Goal: Obtain resource: Download file/media

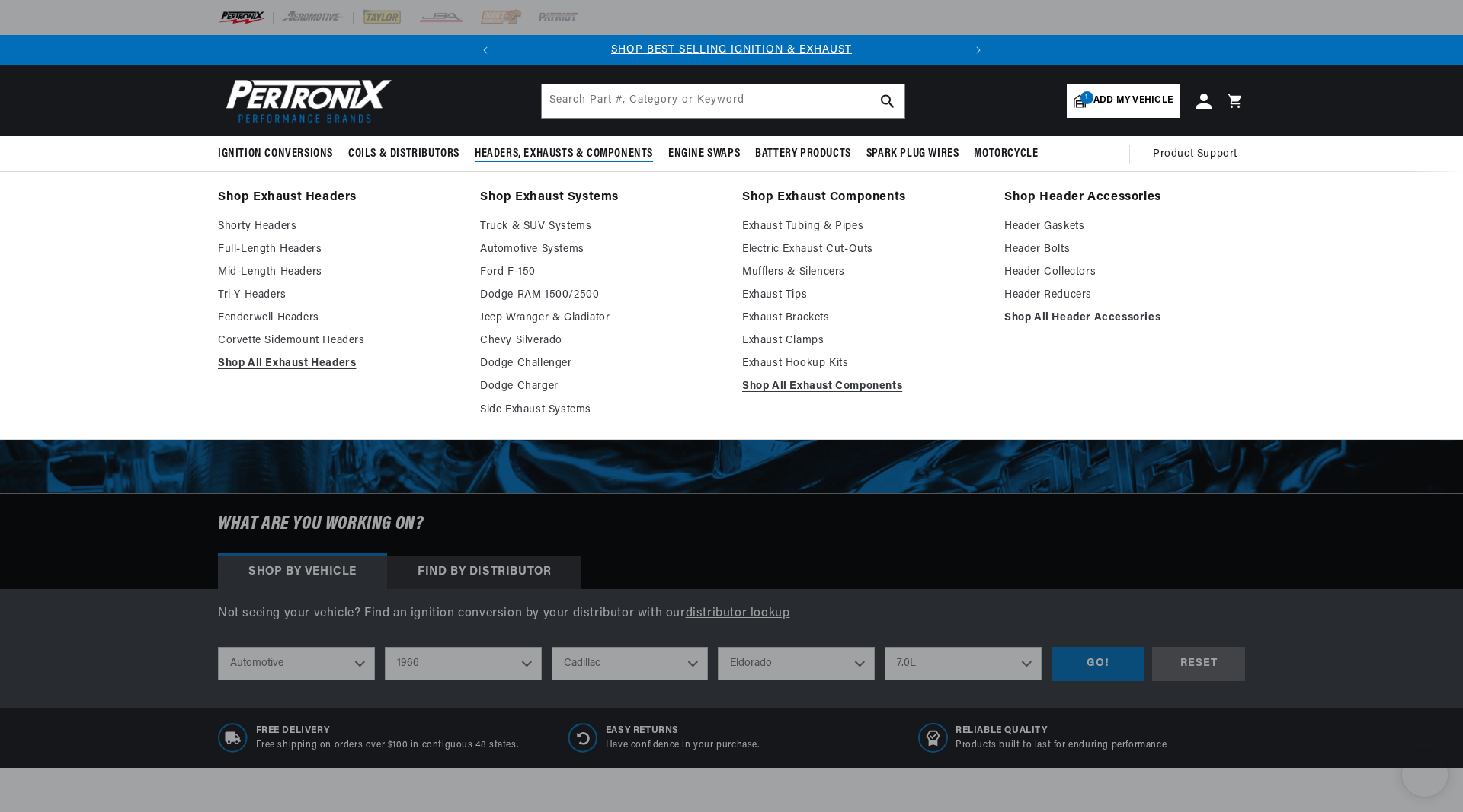
select select "1966"
select select "Cadillac"
select select "Eldorado"
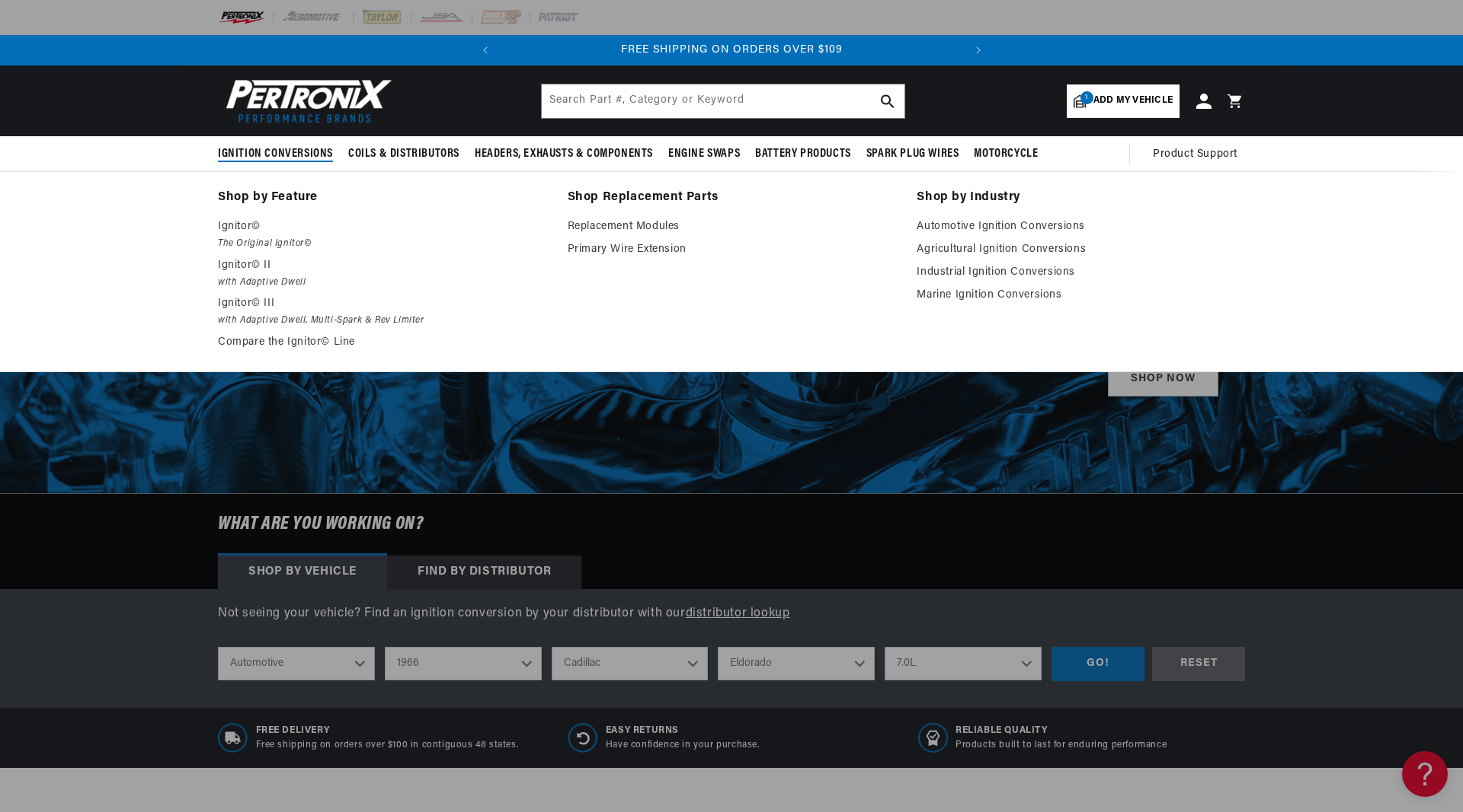
click at [280, 143] on summary "Ignition Conversions" at bounding box center [280, 154] width 123 height 36
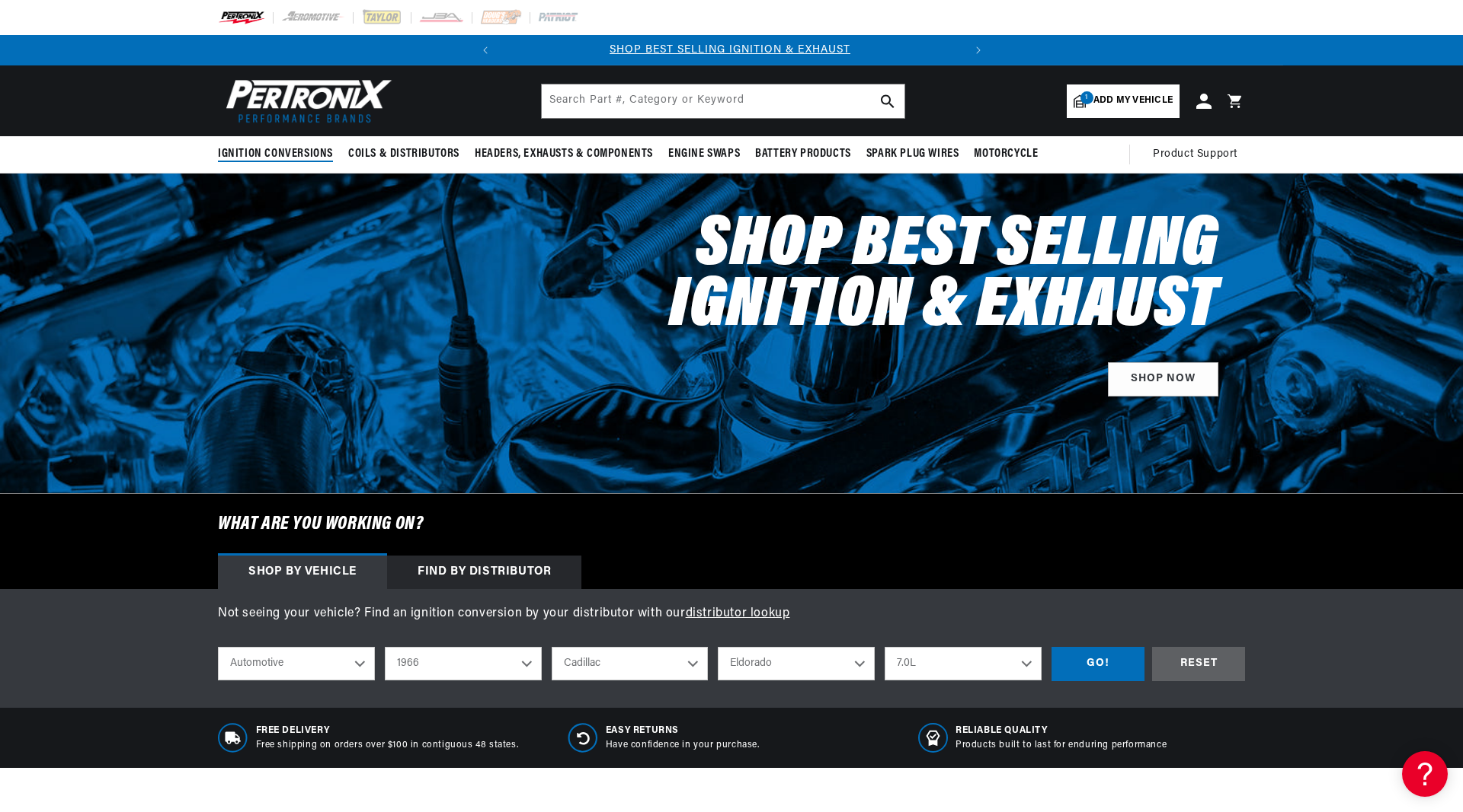
scroll to position [0, 0]
click at [280, 147] on span "Ignition Conversions" at bounding box center [275, 154] width 115 height 16
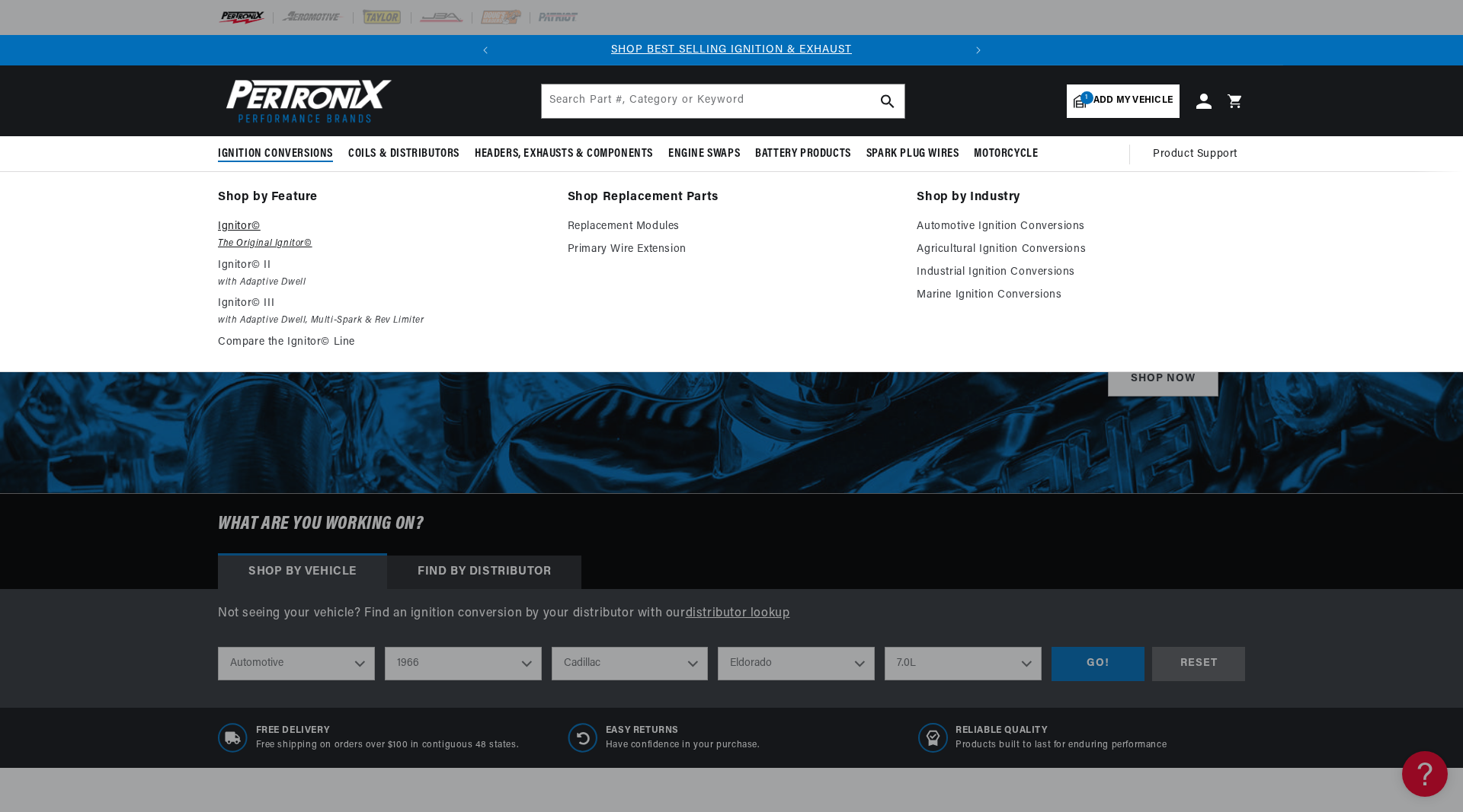
click at [234, 232] on p "Ignitor©" at bounding box center [382, 227] width 328 height 18
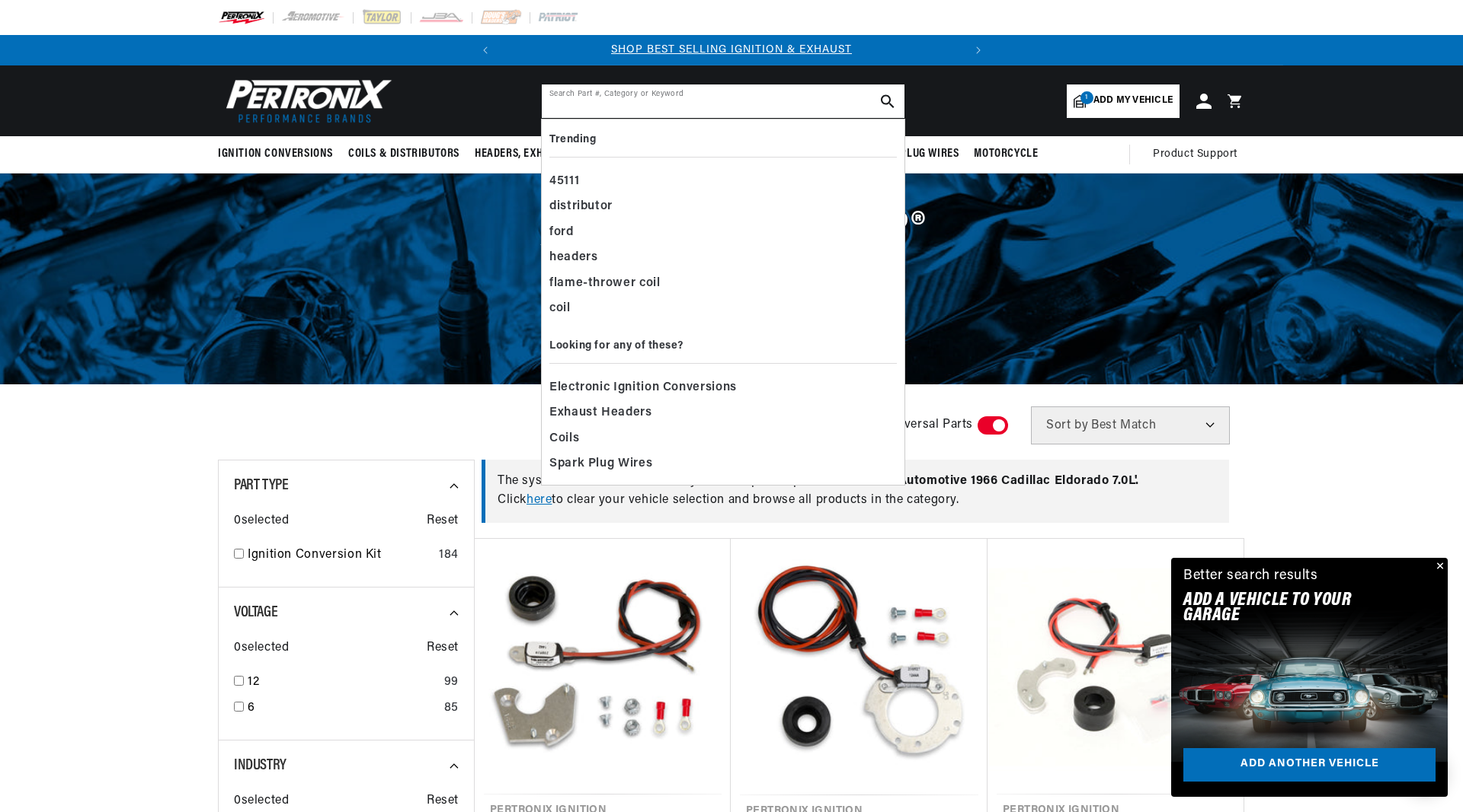
click at [766, 104] on input "text" at bounding box center [722, 101] width 362 height 33
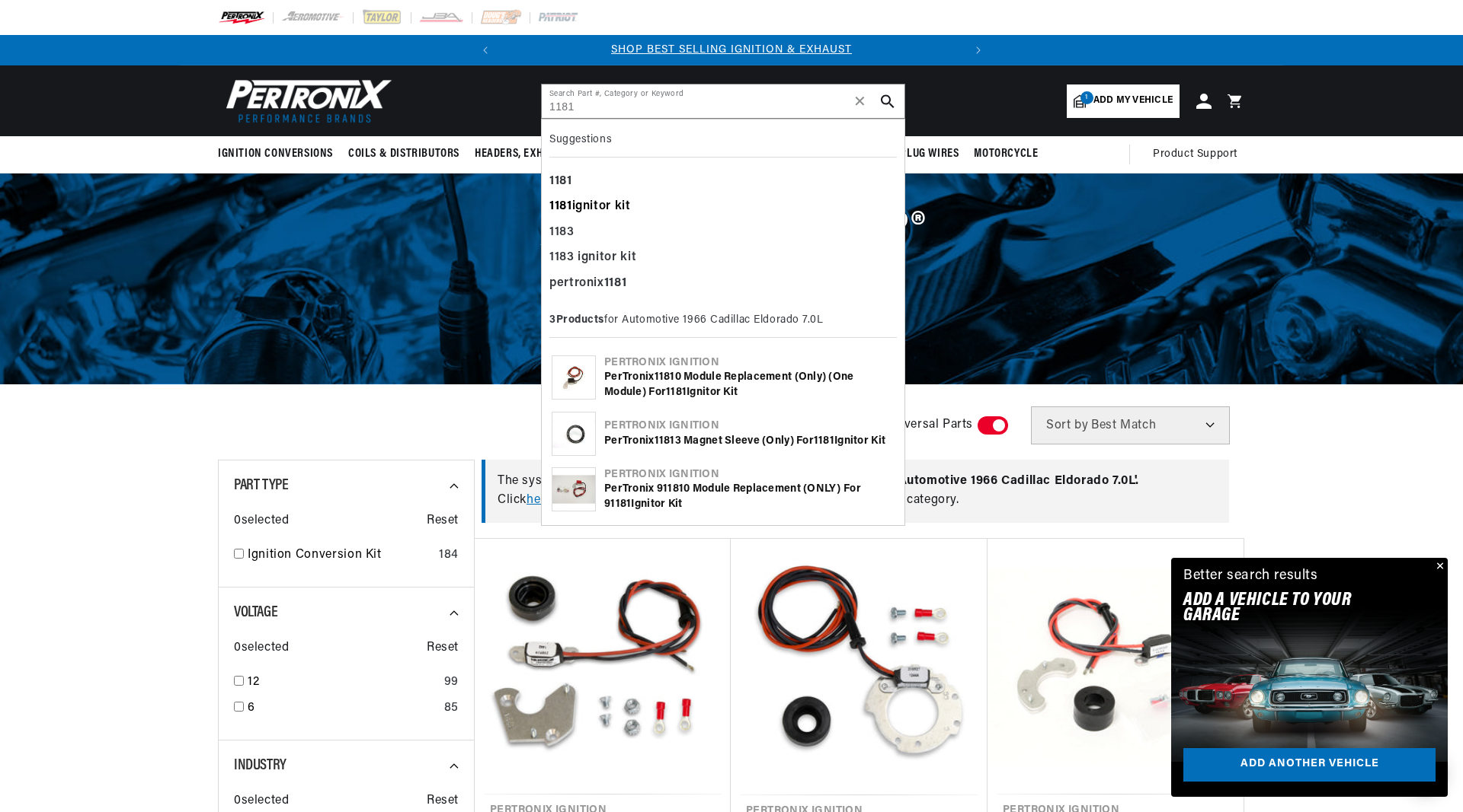
click at [605, 204] on div "1181 ignitor kit" at bounding box center [722, 207] width 347 height 26
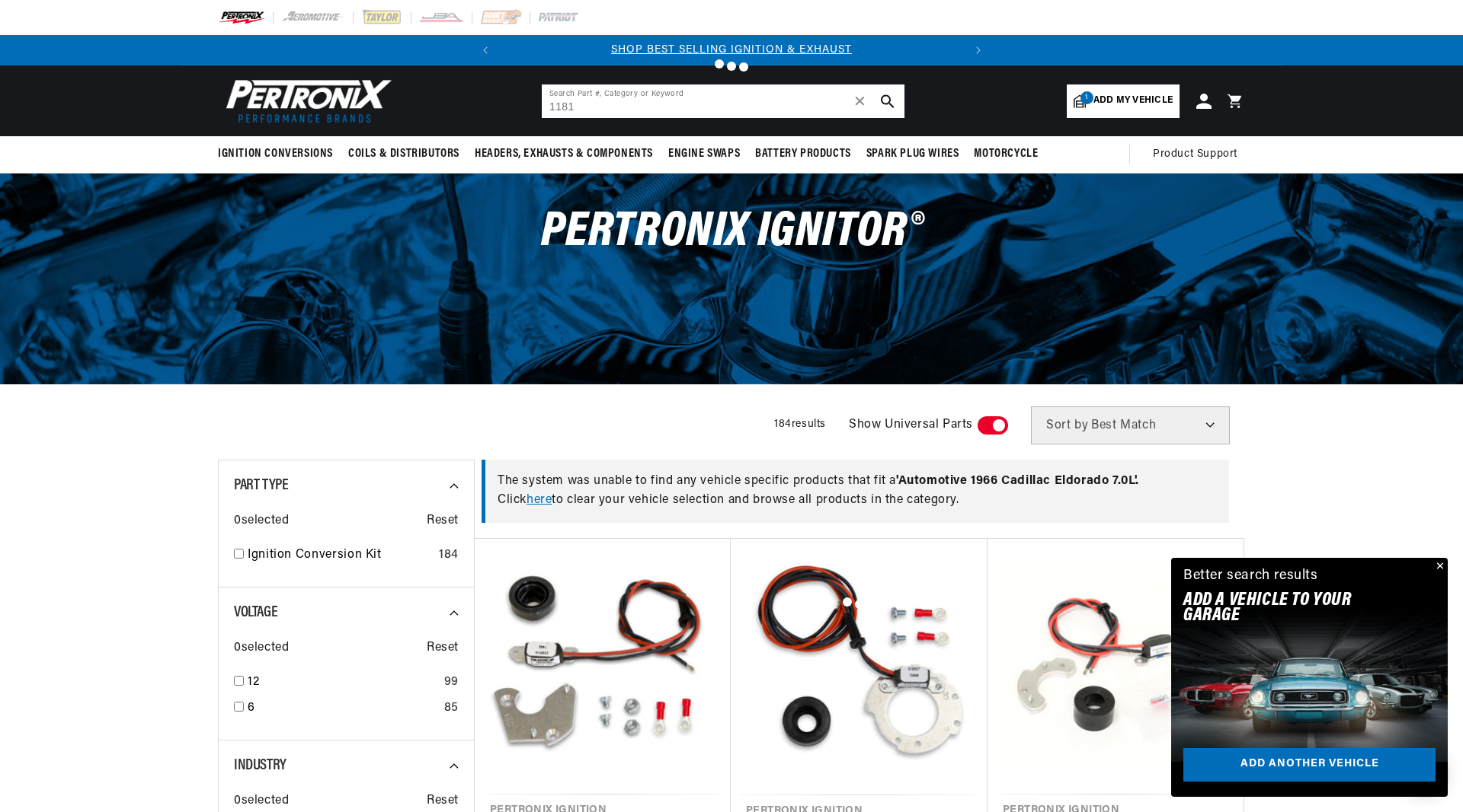
type input "1181 ignitor kit"
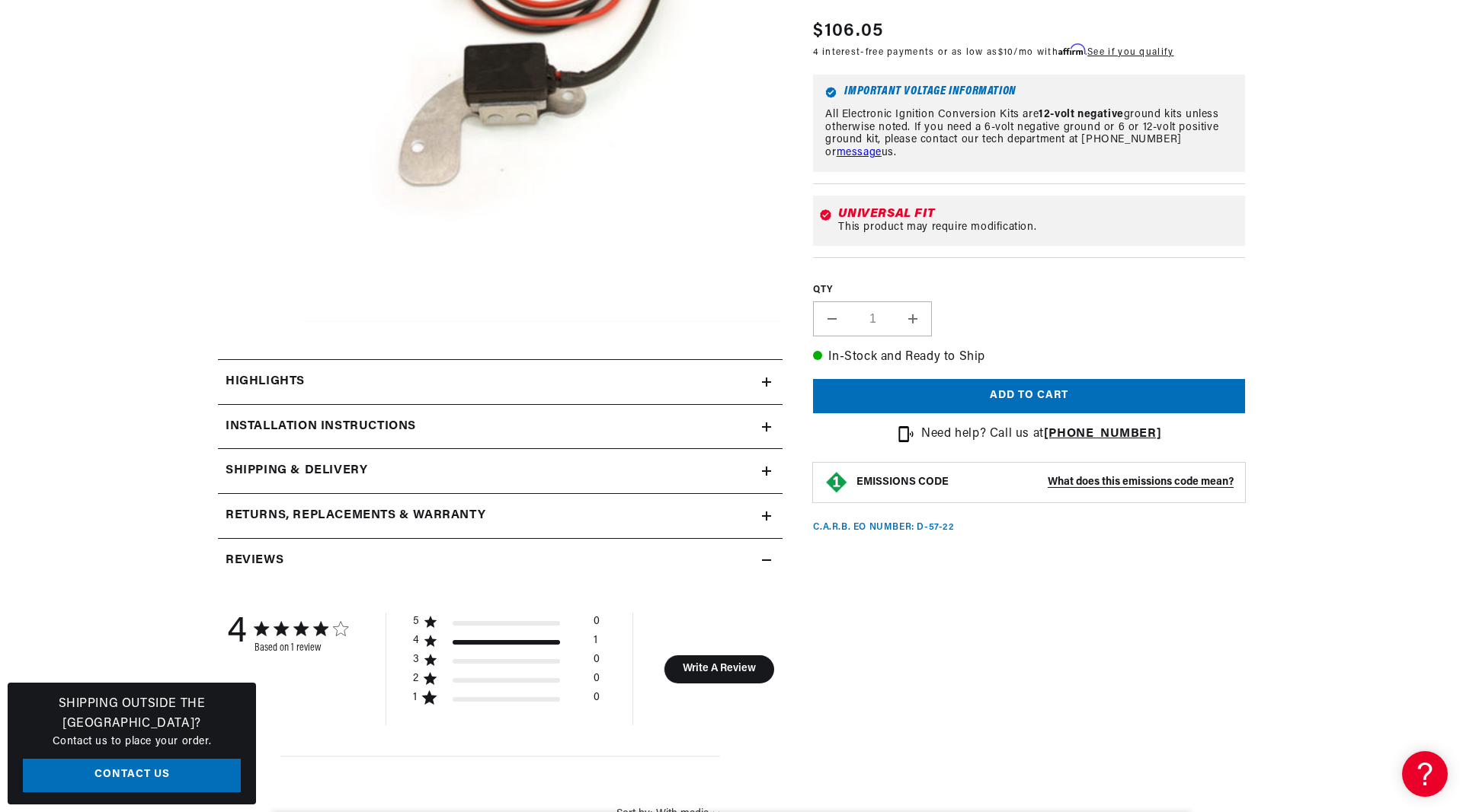
click at [350, 415] on summary "Installation instructions" at bounding box center [500, 427] width 564 height 44
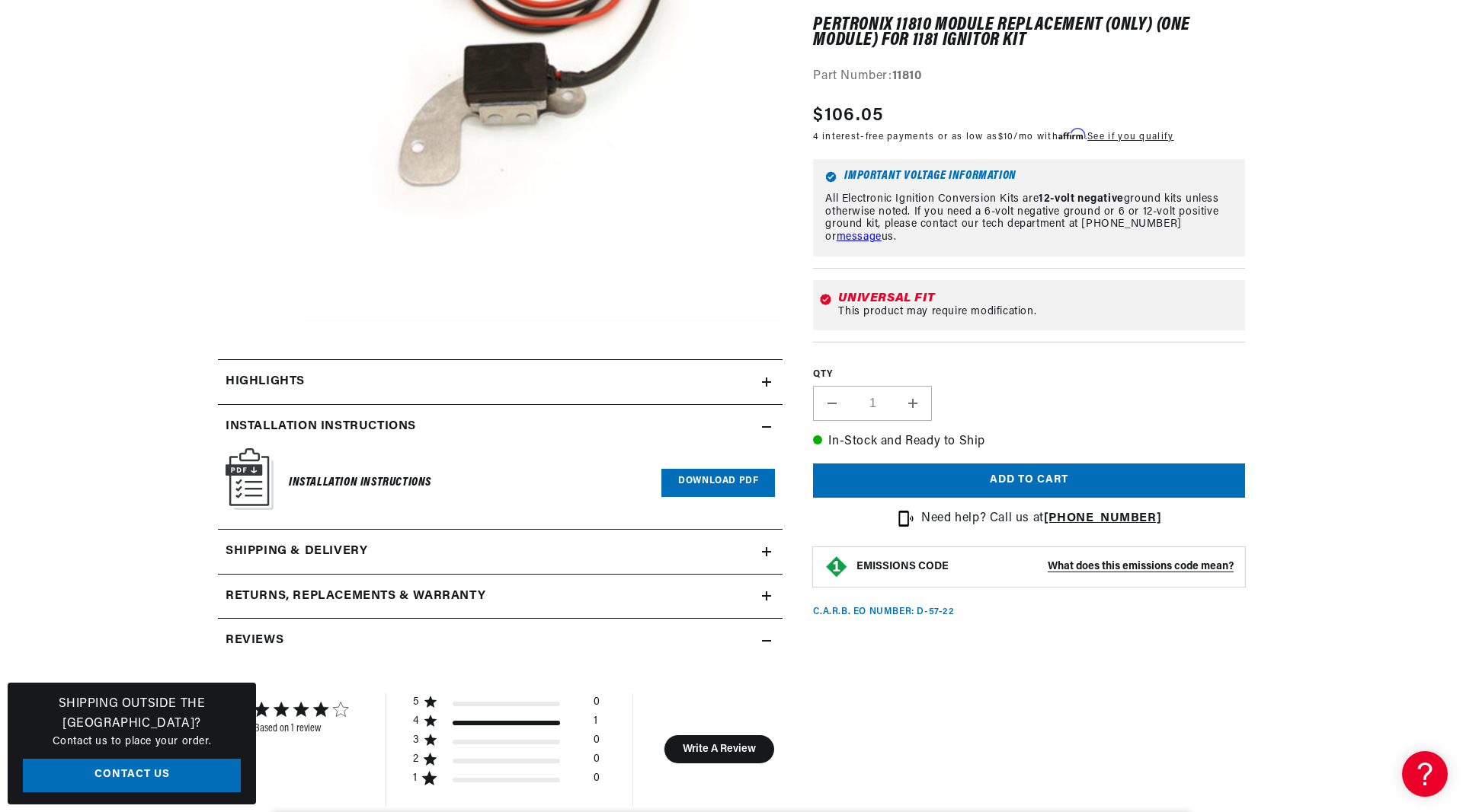
click at [747, 485] on link "Download PDF" at bounding box center [718, 482] width 113 height 28
